Goal: Information Seeking & Learning: Learn about a topic

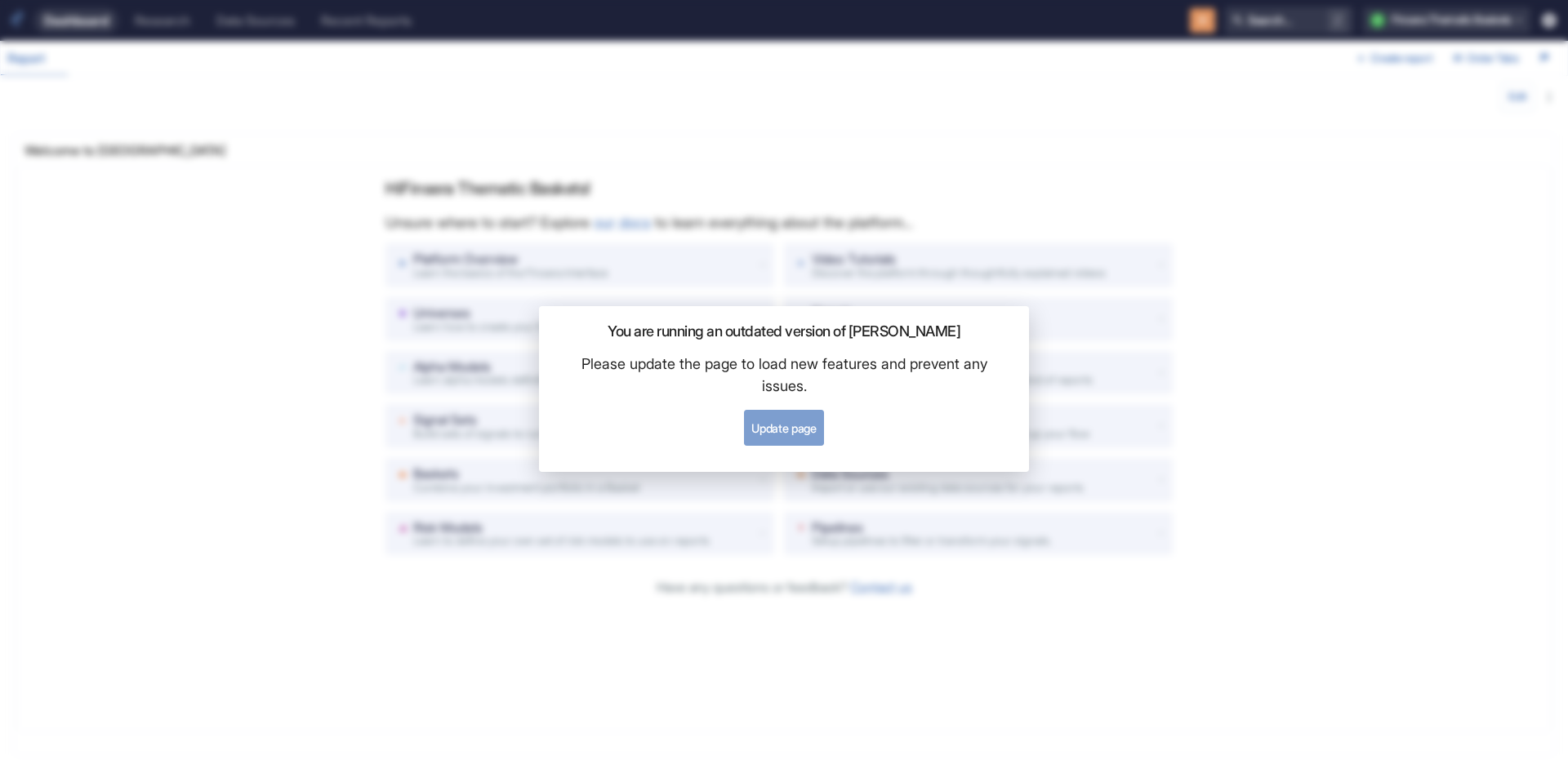
click at [778, 437] on button "Update page" at bounding box center [784, 428] width 79 height 36
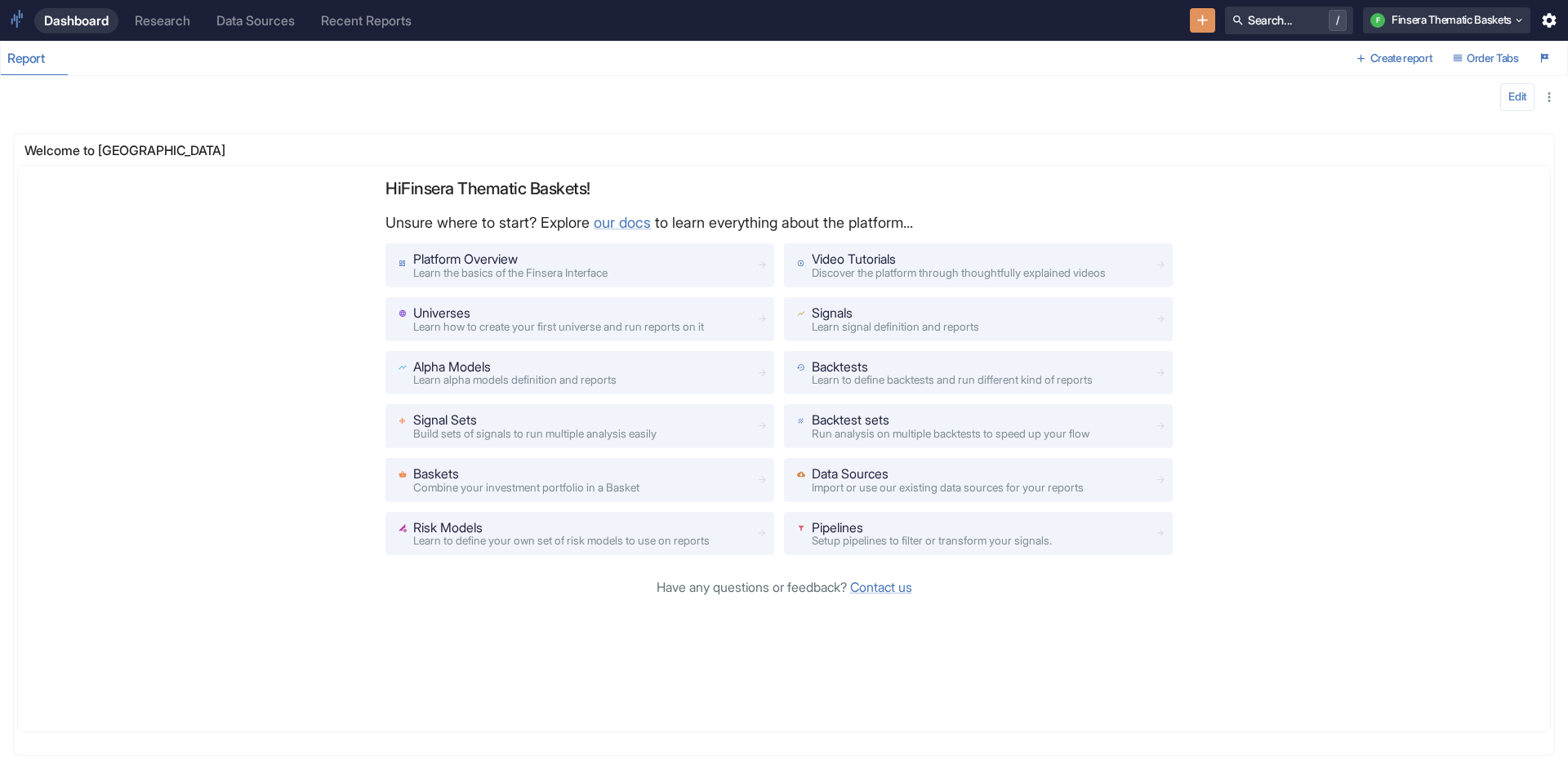
click at [183, 16] on div "Research" at bounding box center [163, 21] width 56 height 15
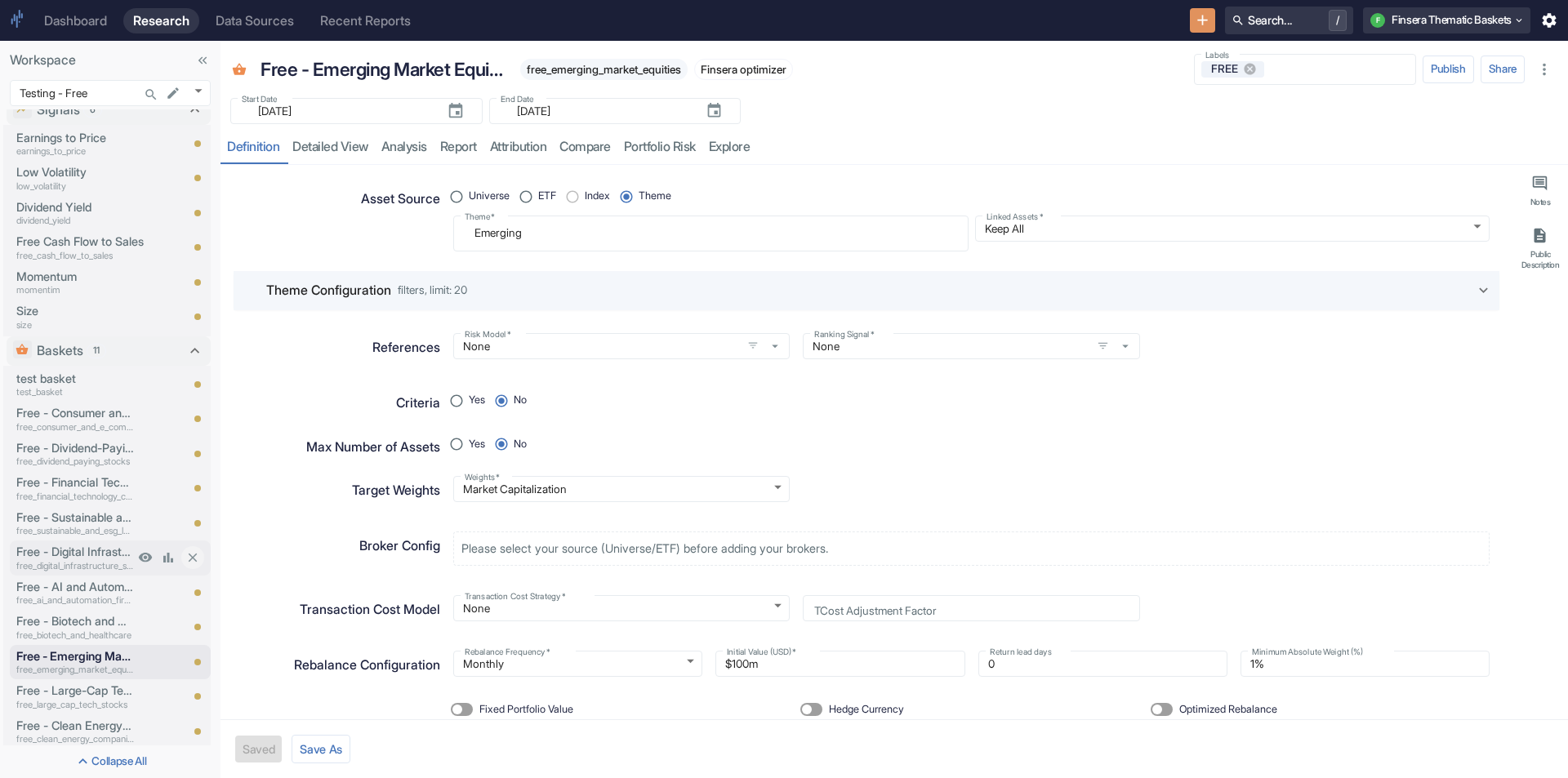
scroll to position [26, 0]
click at [199, 93] on body "Dashboard Research Data Sources Recent Reports Search... / F Finsera Thematic B…" at bounding box center [784, 389] width 1568 height 778
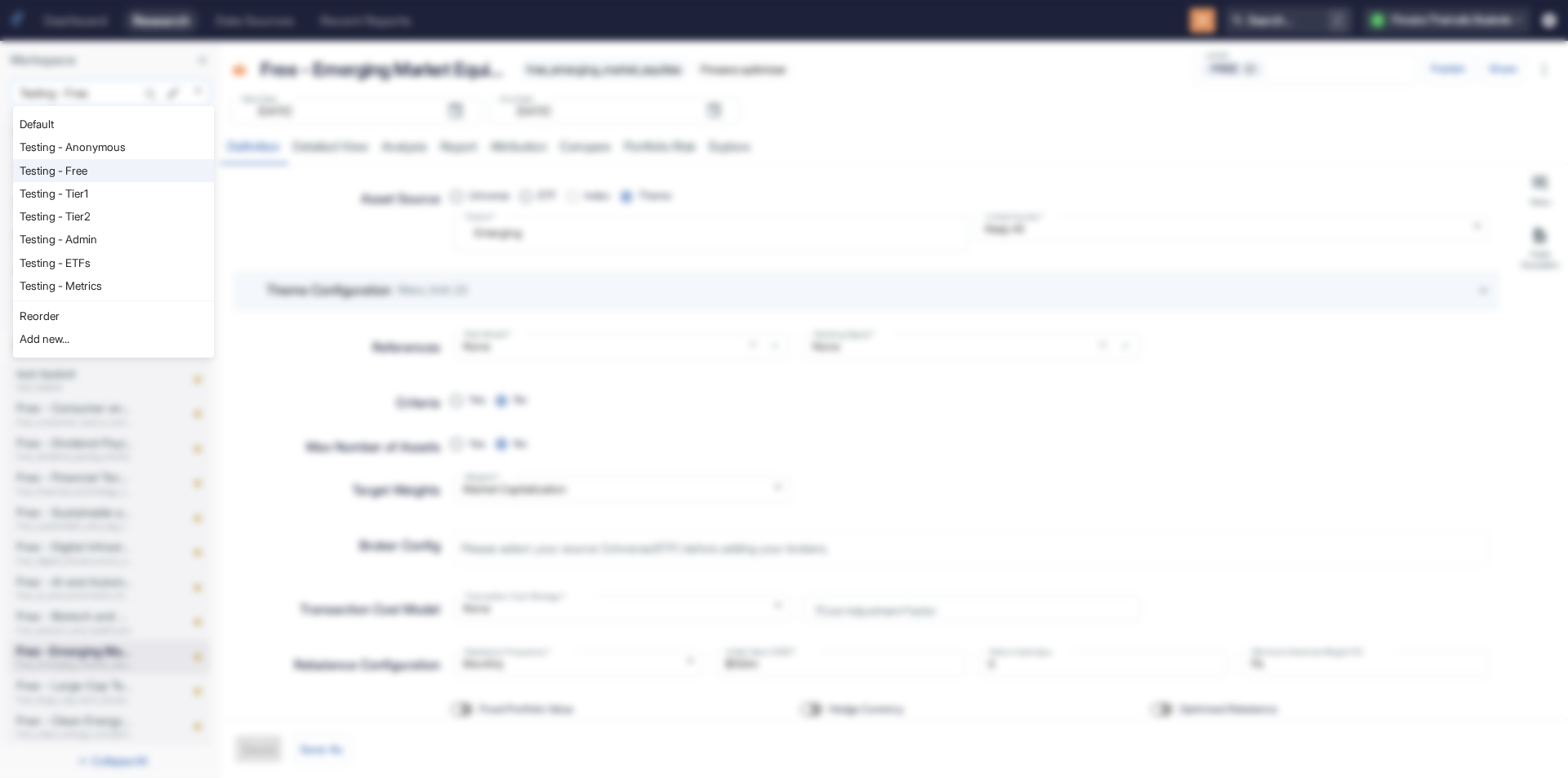
type textarea "x"
click at [738, 272] on div at bounding box center [784, 389] width 1568 height 778
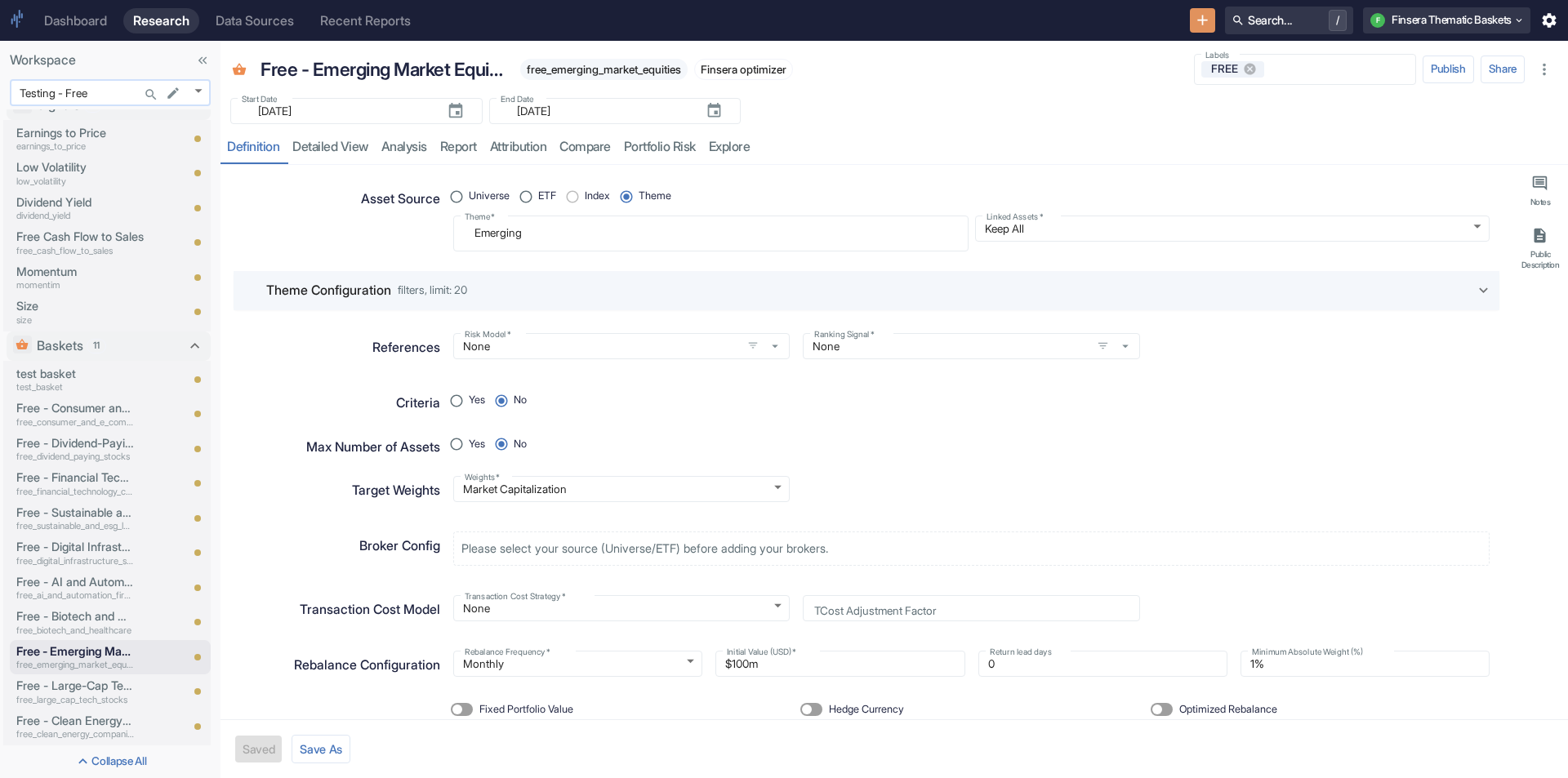
click at [203, 90] on body "Dashboard Research Data Sources Recent Reports Search... / F Finsera Thematic B…" at bounding box center [784, 389] width 1568 height 778
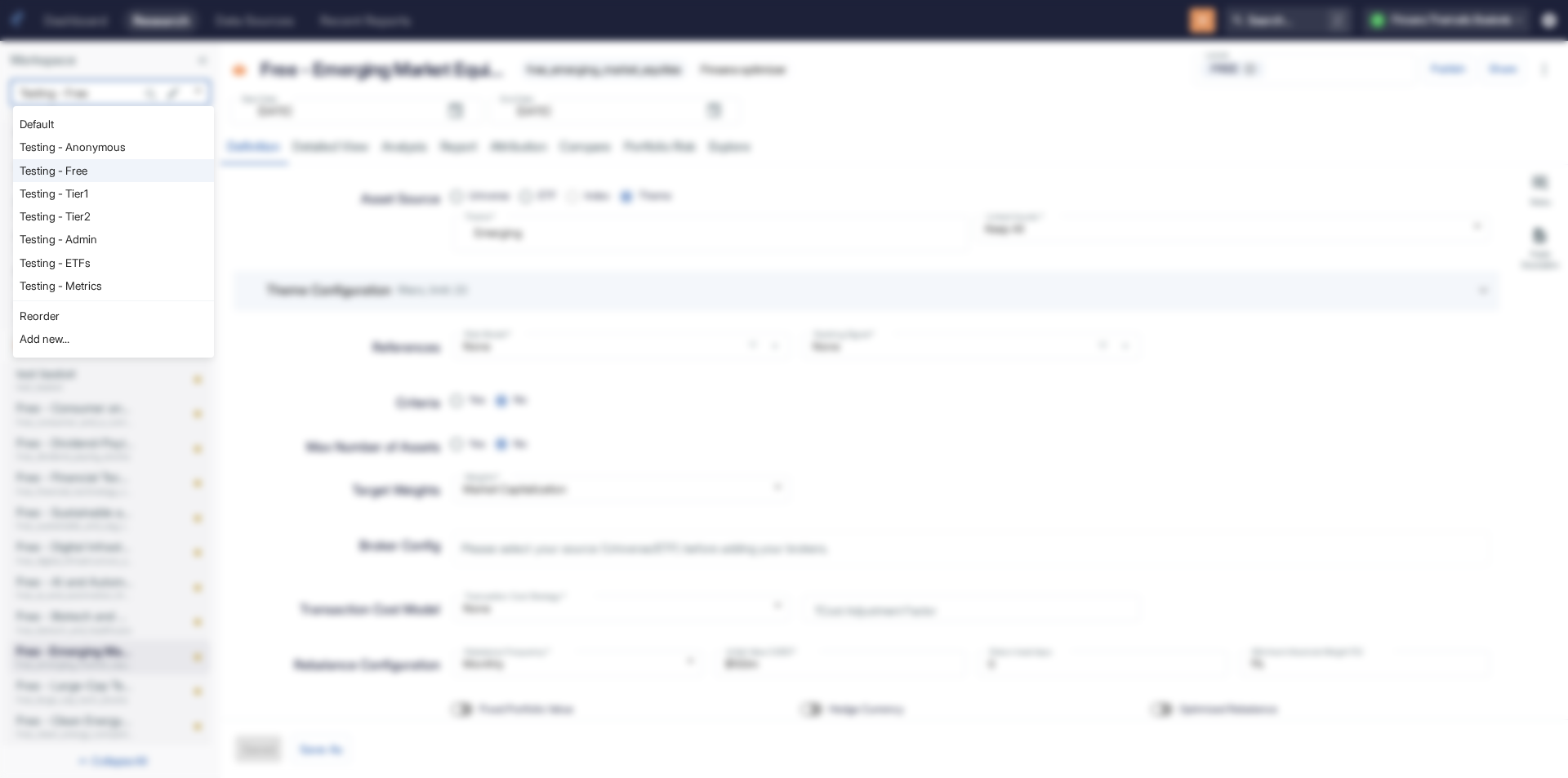
click at [93, 232] on li "Testing - Admin" at bounding box center [113, 239] width 200 height 23
type input "1130"
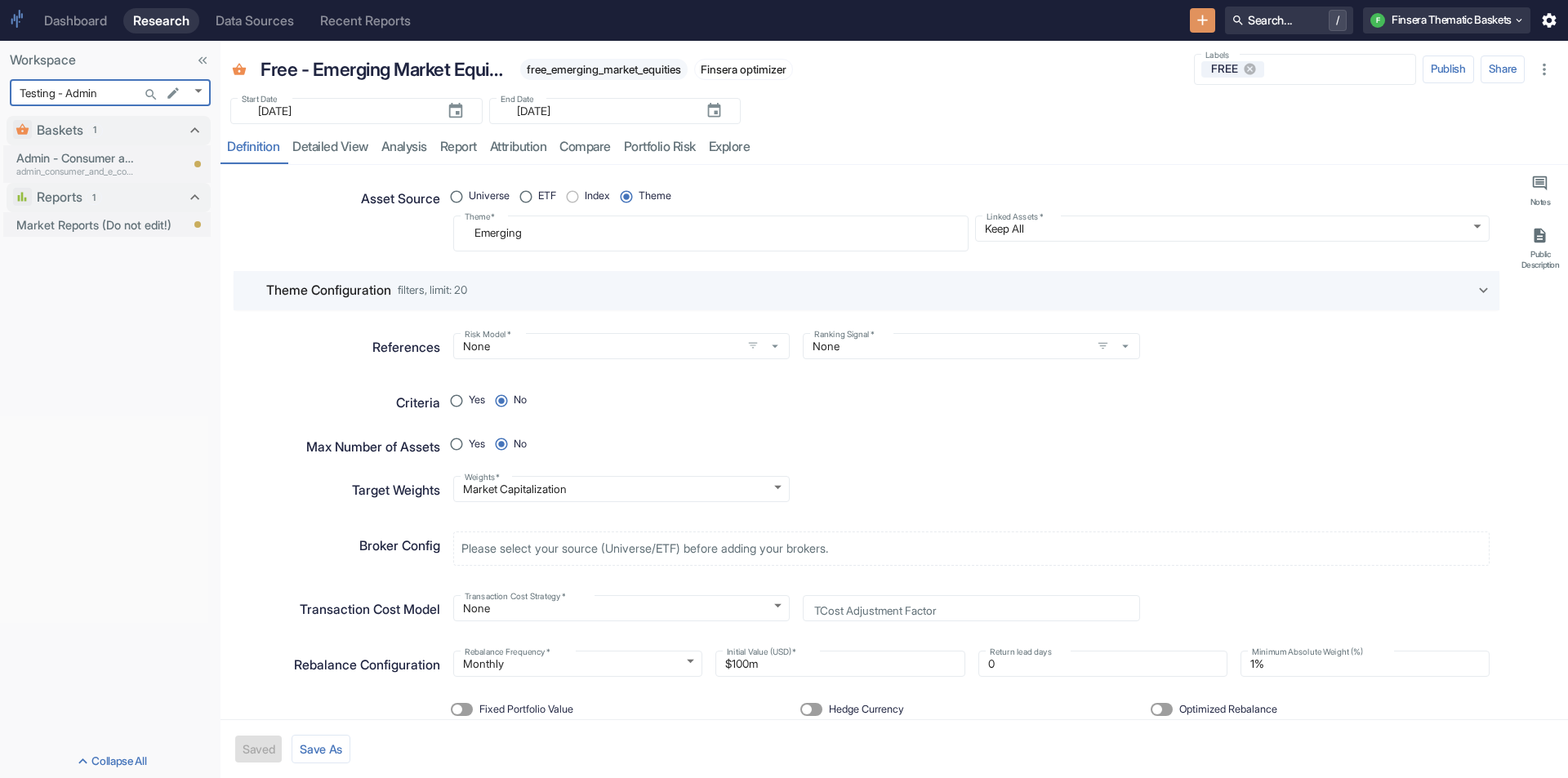
scroll to position [0, 0]
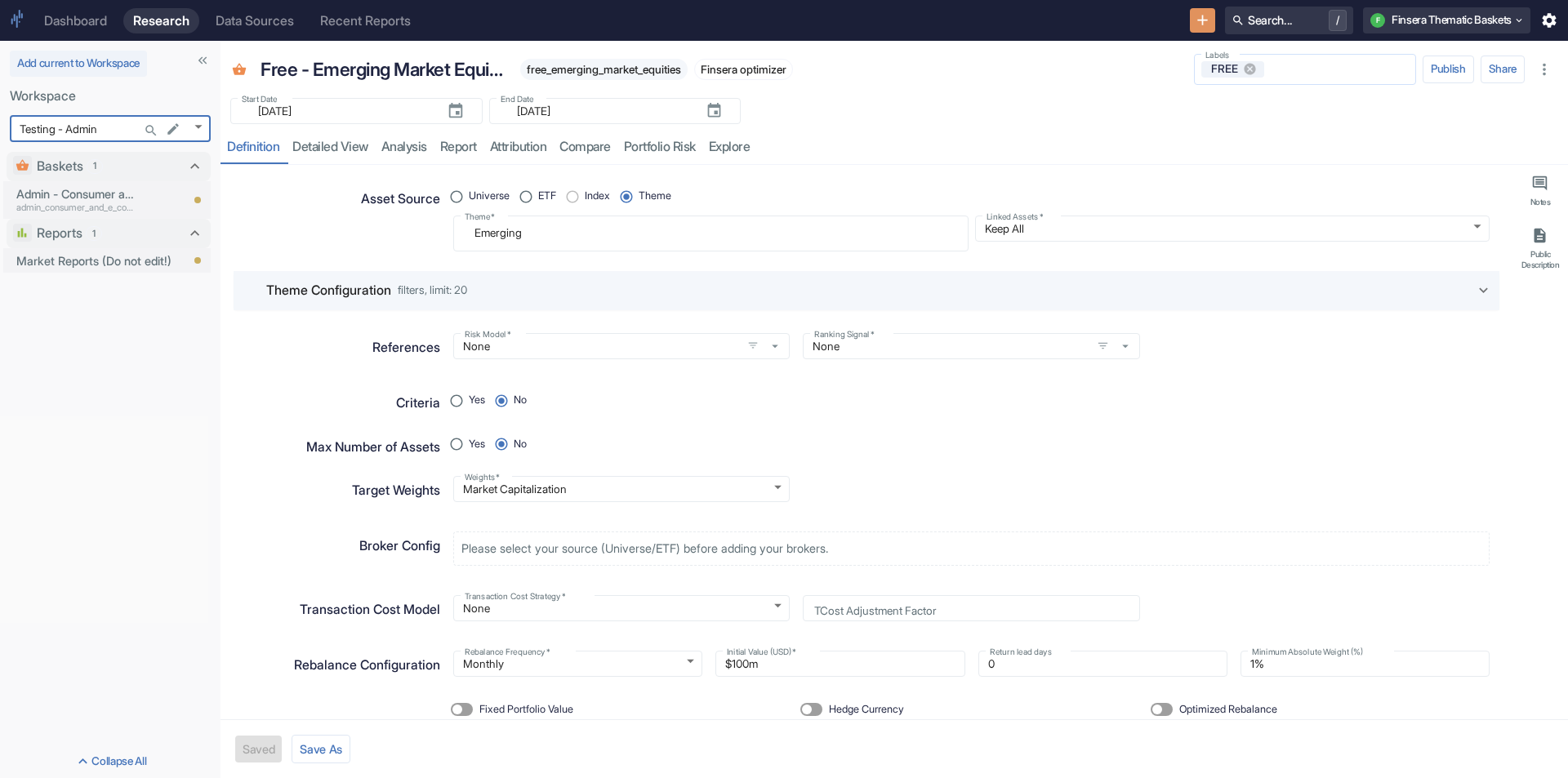
type textarea "x"
click at [200, 132] on body "Dashboard Research Data Sources Recent Reports Search... / F Finsera Thematic B…" at bounding box center [784, 389] width 1568 height 778
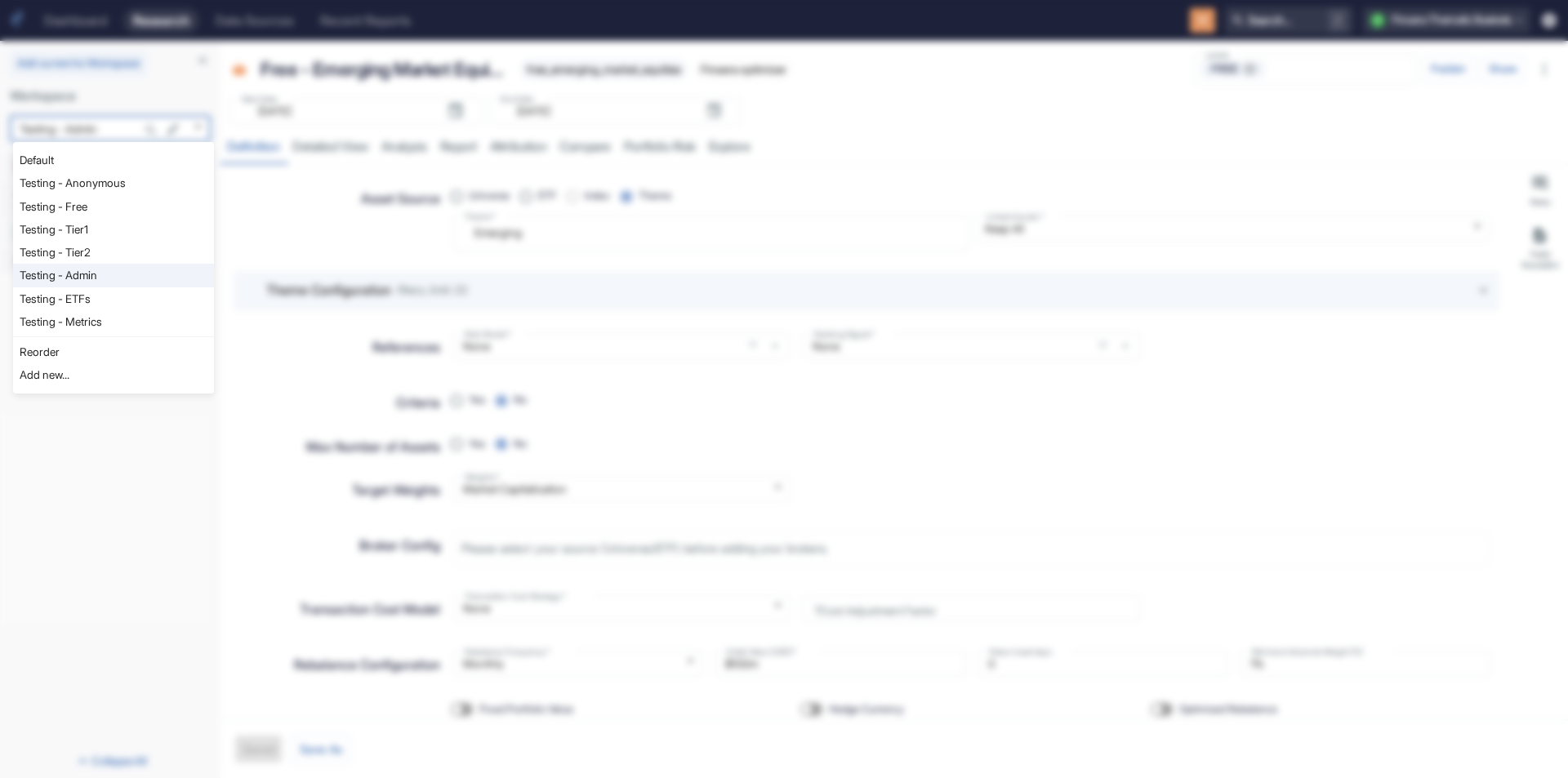
click at [141, 190] on li "Testing - Anonymous" at bounding box center [113, 182] width 200 height 23
type input "1126"
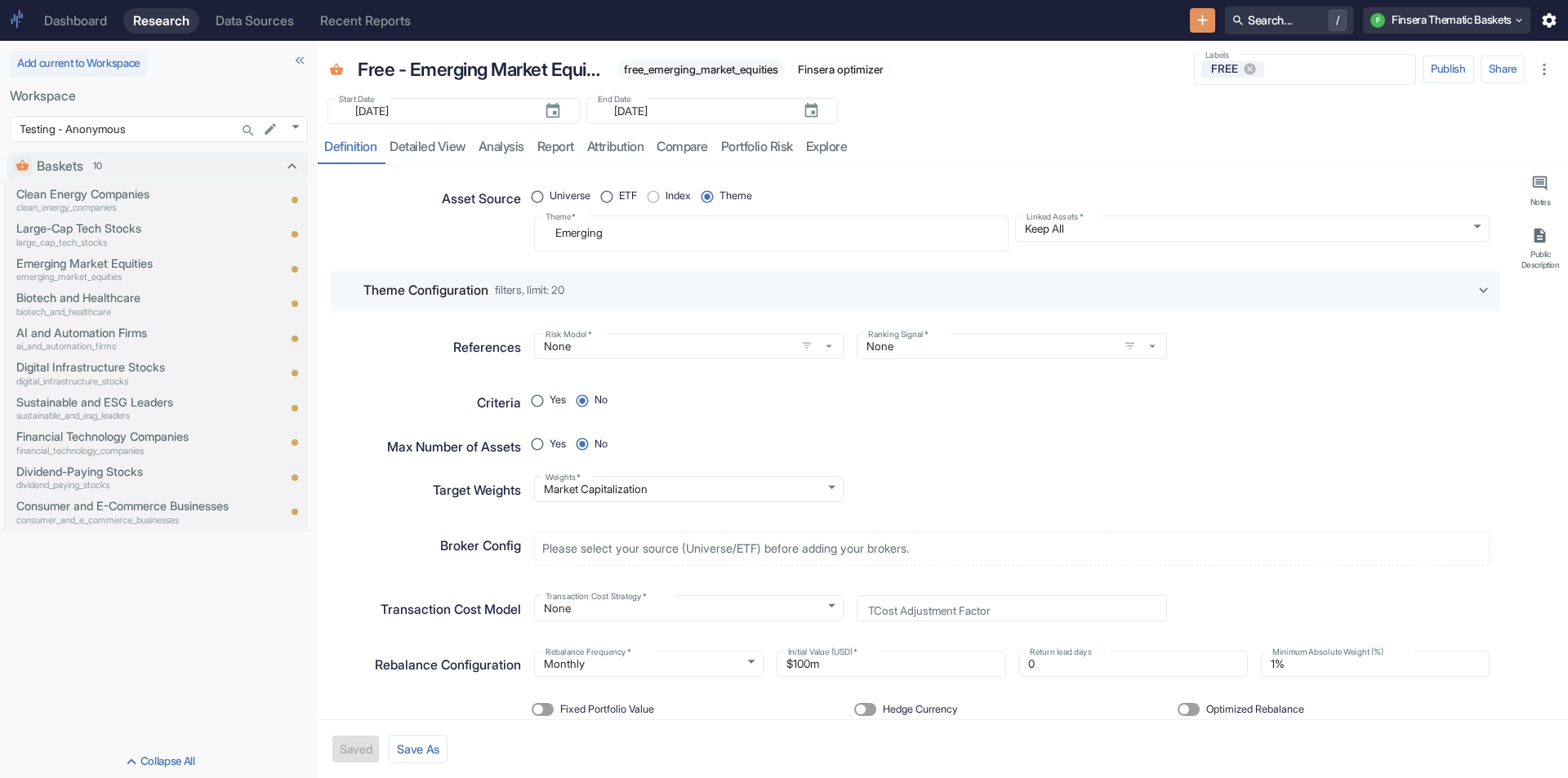
drag, startPoint x: 218, startPoint y: 229, endPoint x: 316, endPoint y: 247, distance: 99.6
type textarea "x"
click at [203, 187] on p "Clean Energy Companies" at bounding box center [123, 194] width 215 height 18
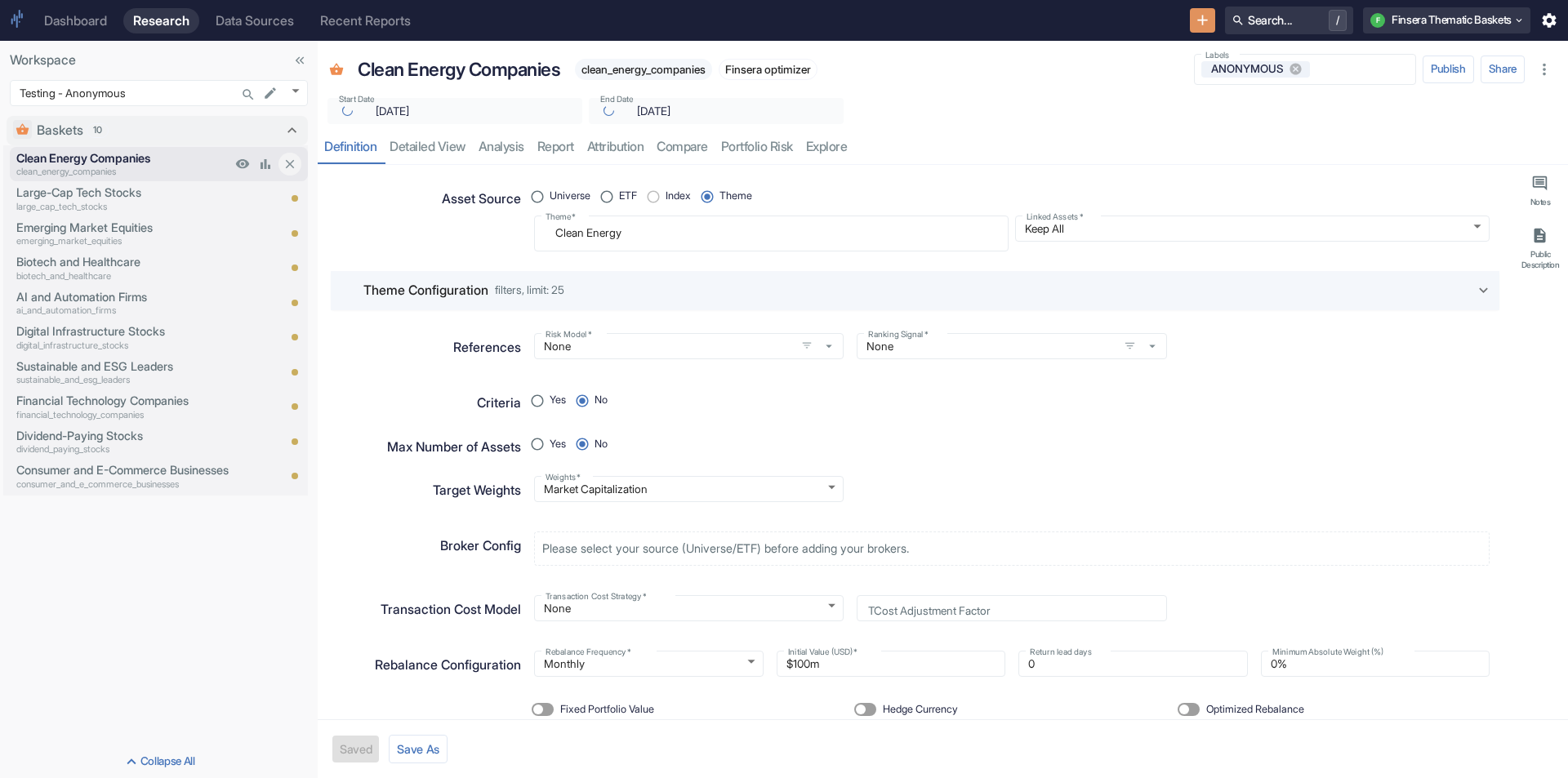
type textarea "x"
click at [288, 90] on body "Dashboard Research Data Sources Recent Reports Search... / F Finsera Thematic B…" at bounding box center [784, 389] width 1568 height 778
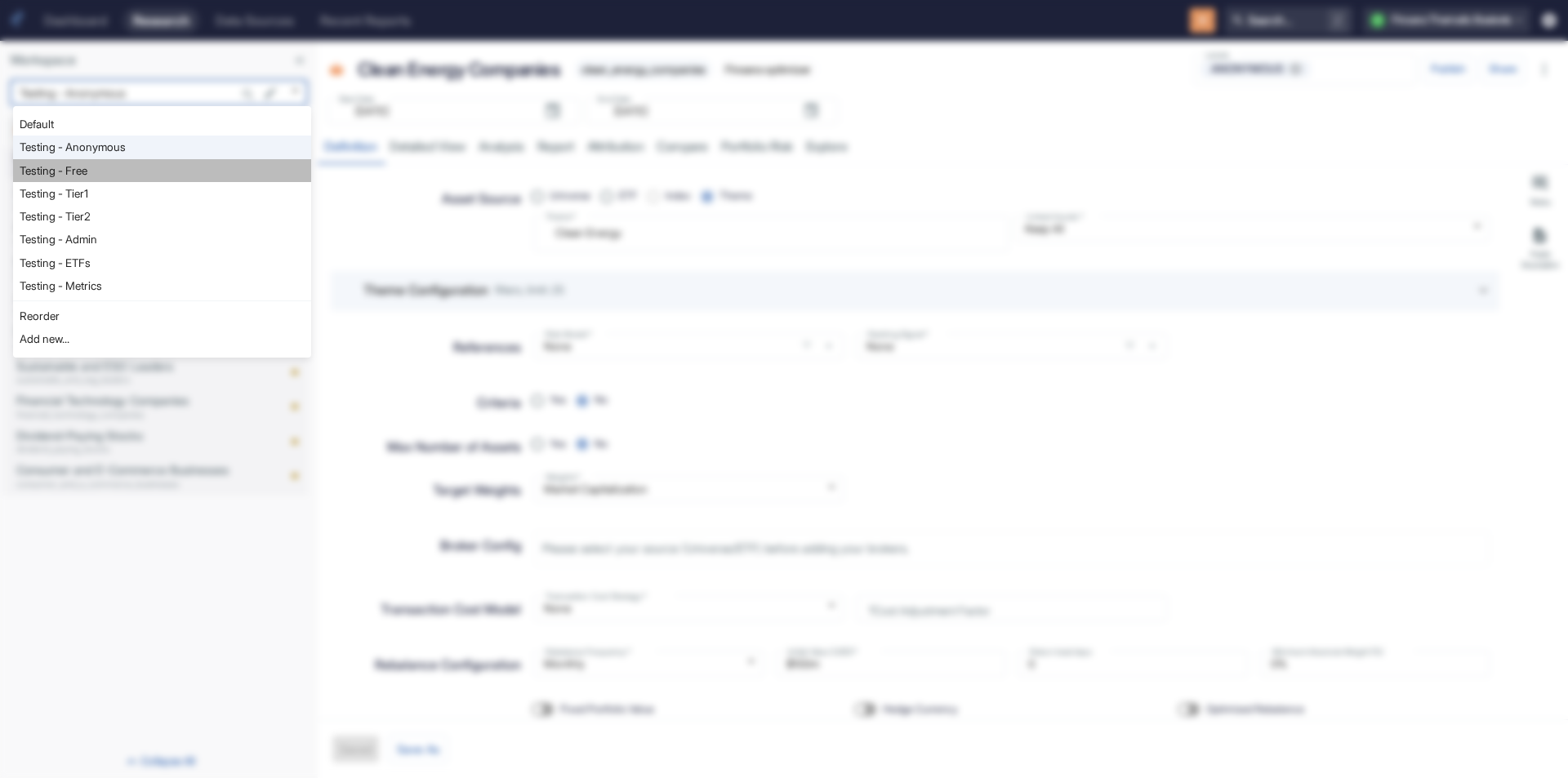
click at [191, 164] on li "Testing - Free" at bounding box center [162, 170] width 298 height 23
type input "1127"
type textarea "x"
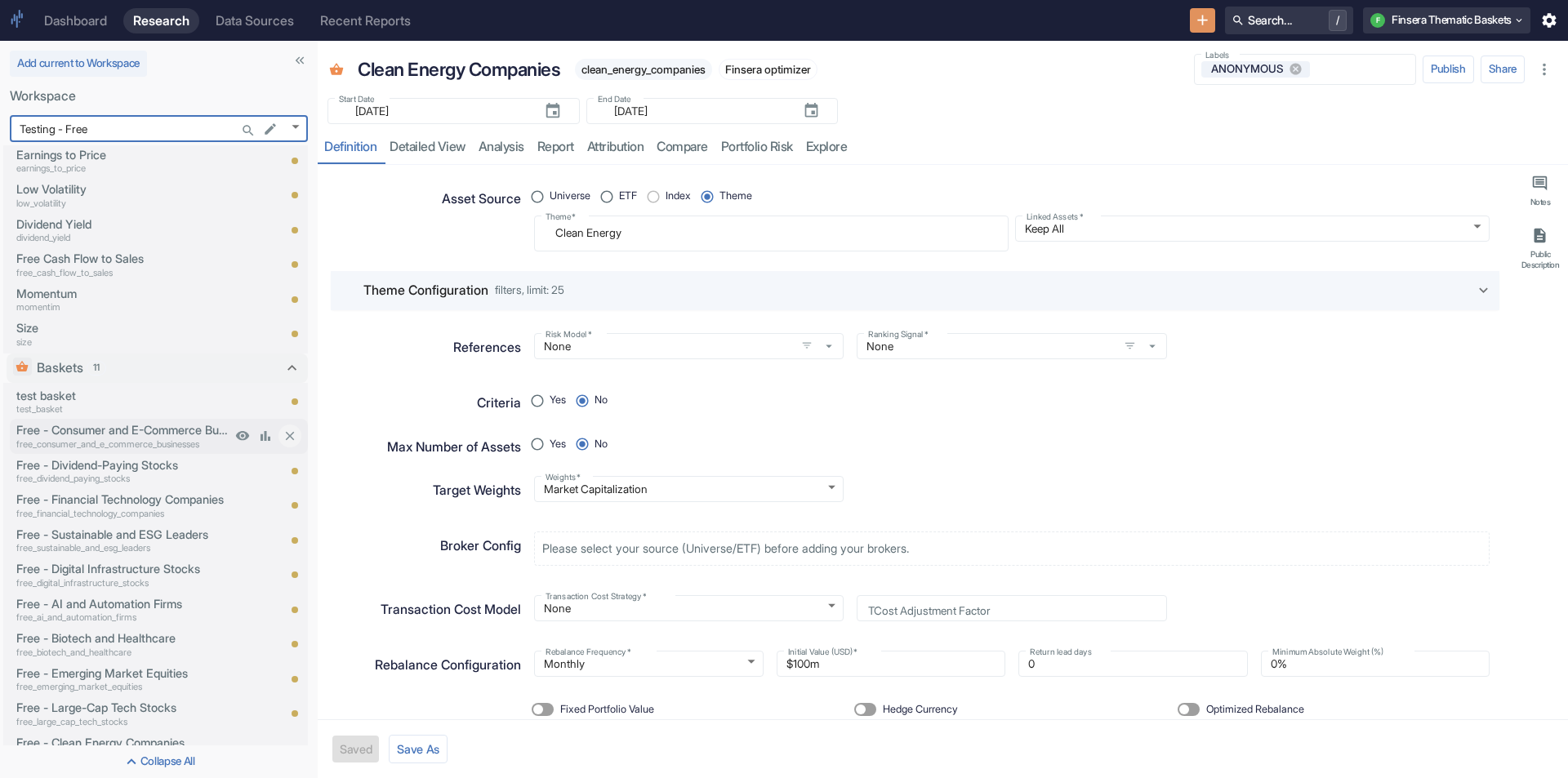
scroll to position [61, 0]
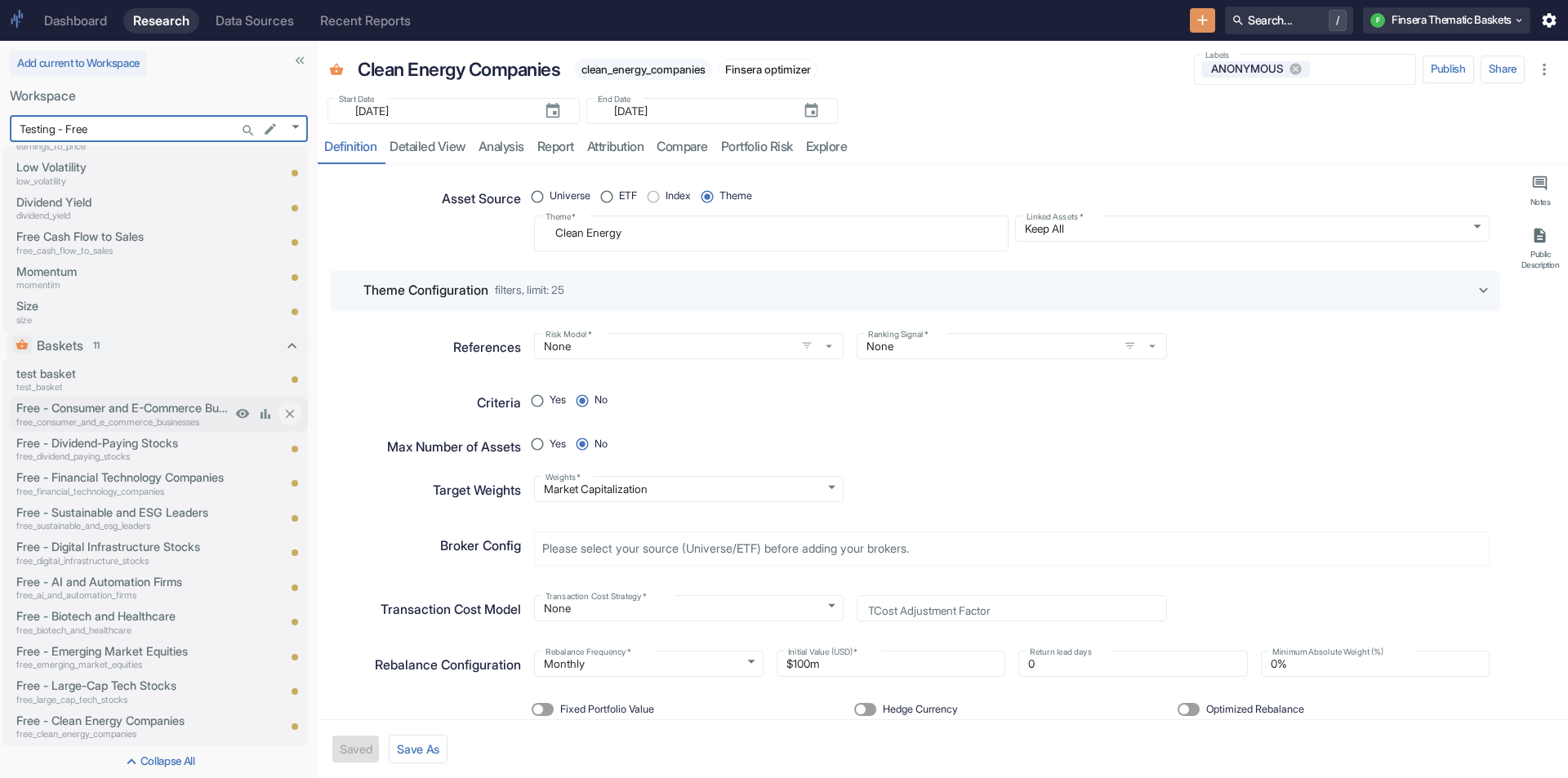
click at [93, 406] on p "Free - Consumer and E-Commerce Businesses" at bounding box center [123, 407] width 215 height 18
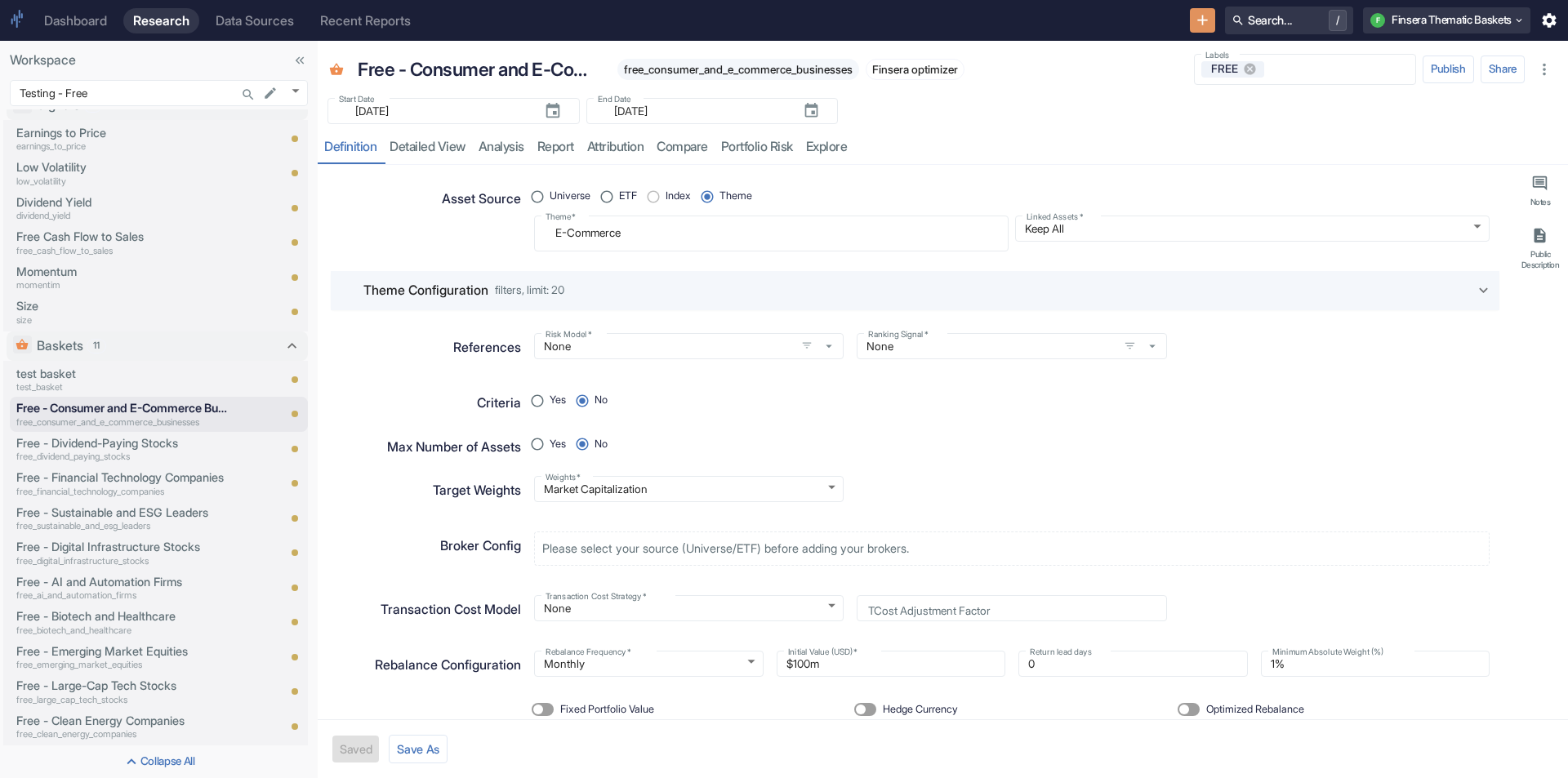
scroll to position [26, 0]
click at [1246, 71] on icon at bounding box center [1251, 70] width 15 height 15
type textarea "x"
click at [87, 452] on p "free_dividend_paying_stocks" at bounding box center [123, 457] width 215 height 14
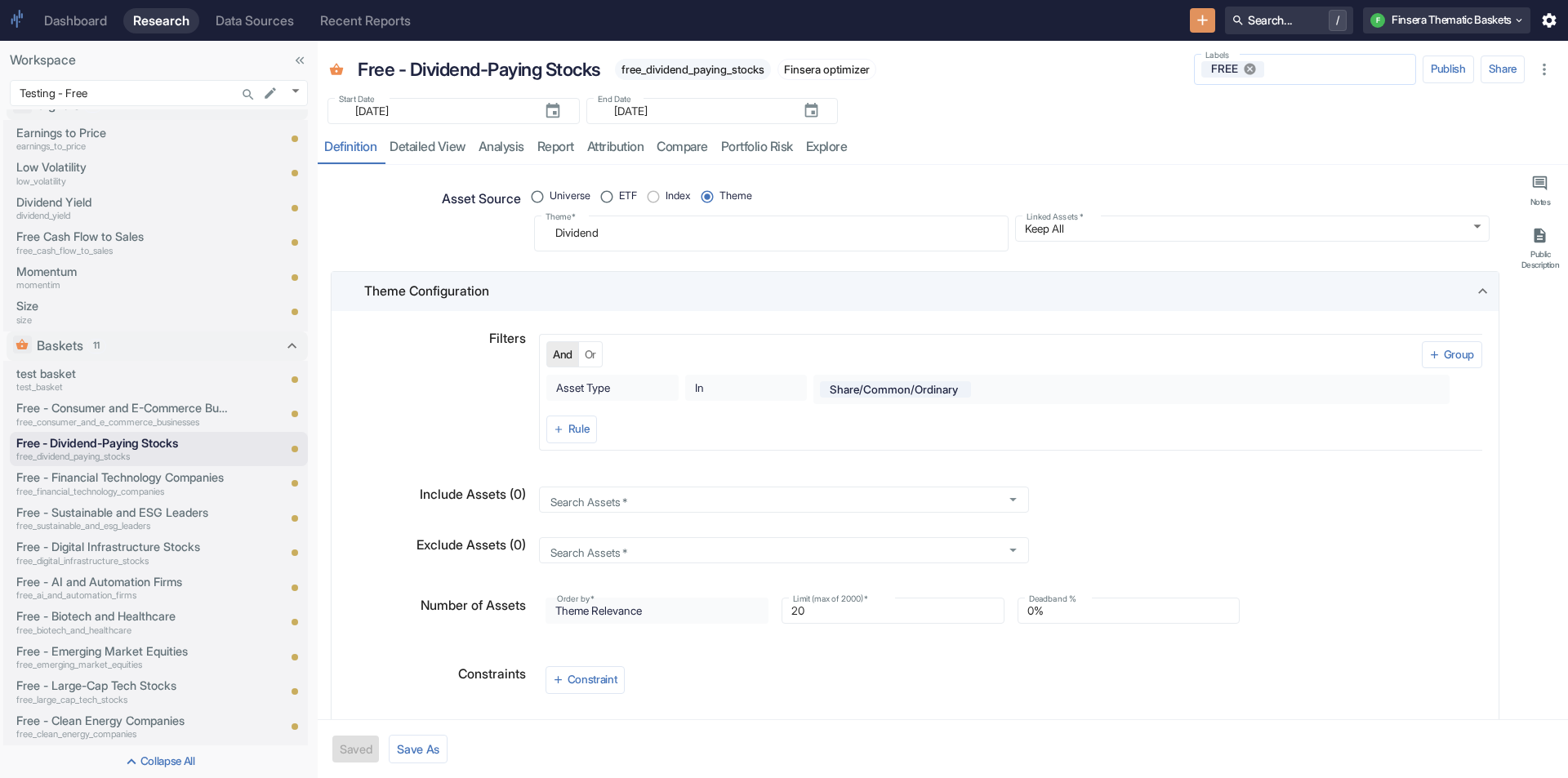
click at [1248, 69] on icon at bounding box center [1251, 70] width 15 height 15
type textarea "x"
click at [135, 476] on p "Free - Financial Technology Companies" at bounding box center [123, 477] width 215 height 18
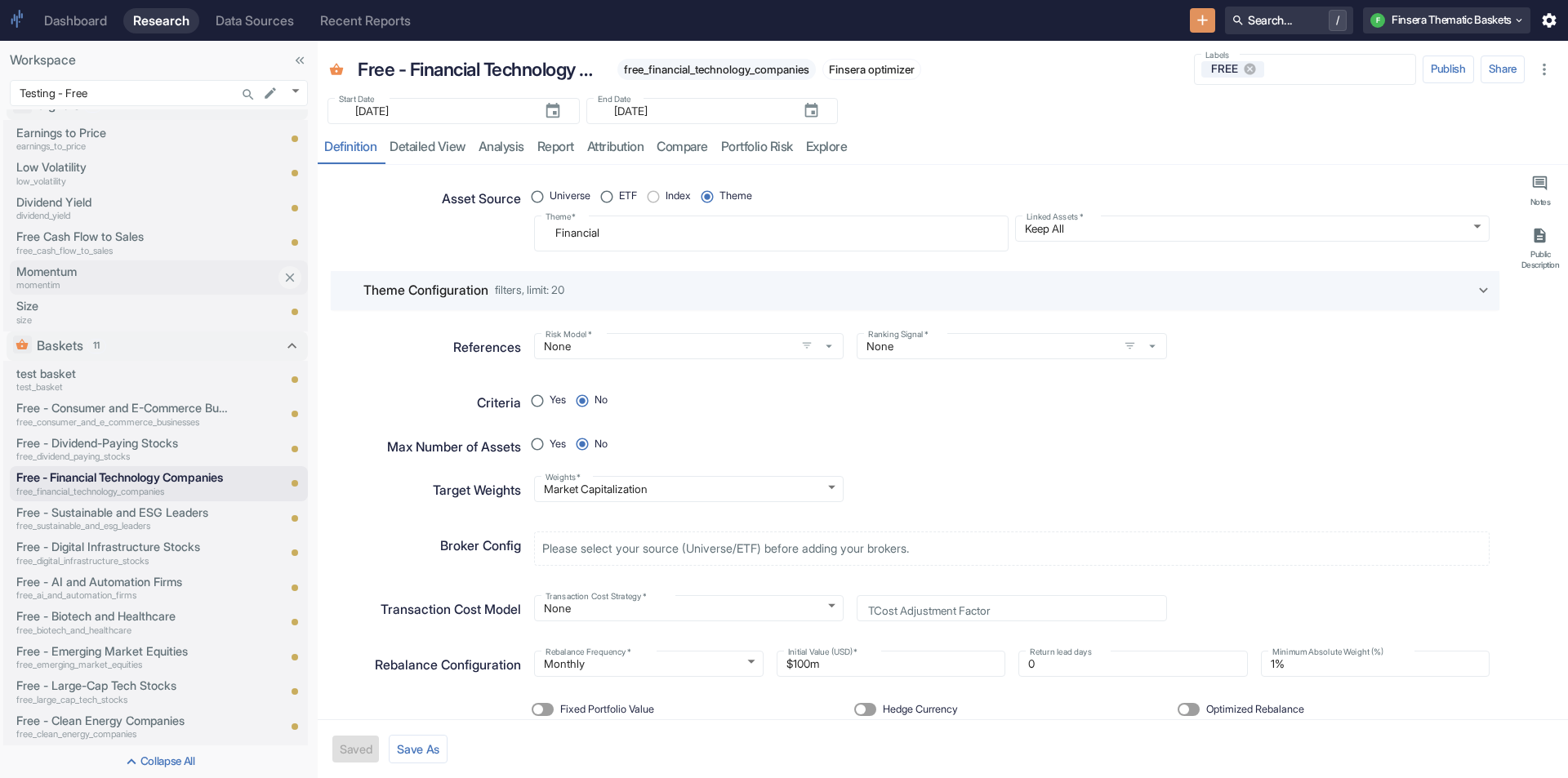
type textarea "x"
